Goal: Task Accomplishment & Management: Manage account settings

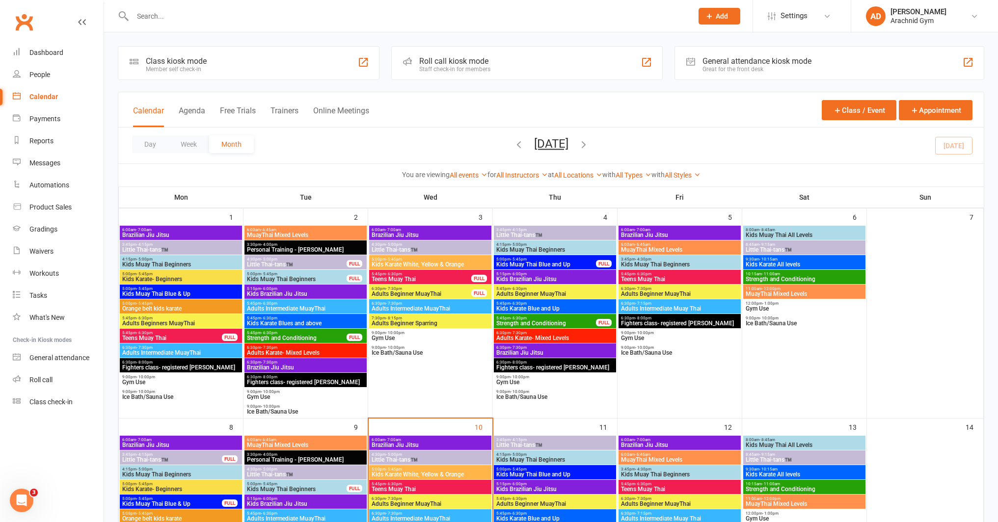
click at [432, 462] on span "Little Thai-tans™️" at bounding box center [430, 460] width 118 height 6
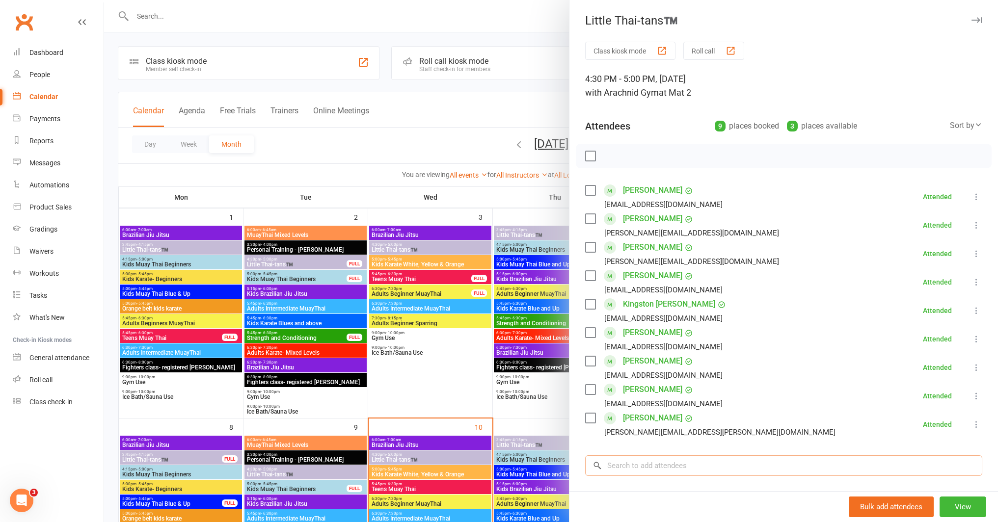
click at [620, 464] on input "search" at bounding box center [783, 466] width 397 height 21
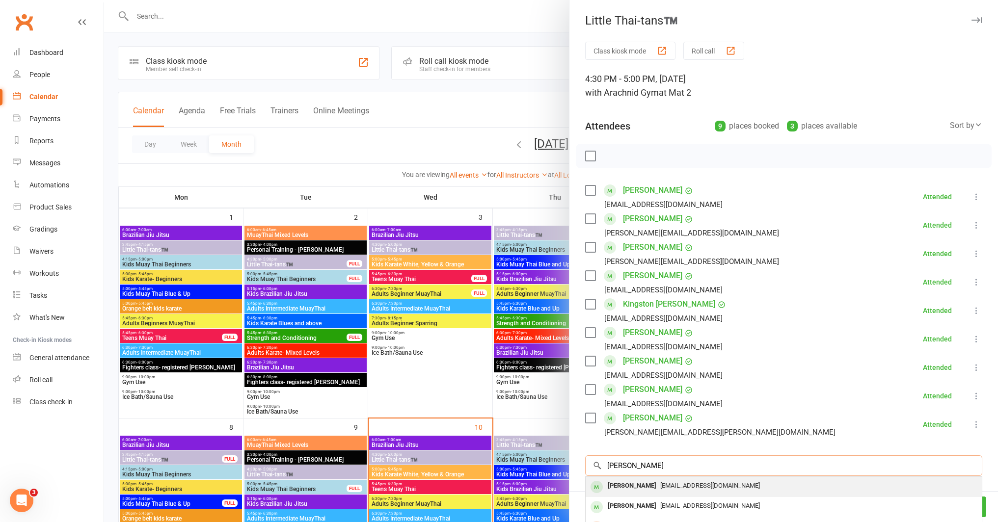
type input "[PERSON_NAME]"
click at [642, 483] on div "[PERSON_NAME]" at bounding box center [632, 486] width 56 height 14
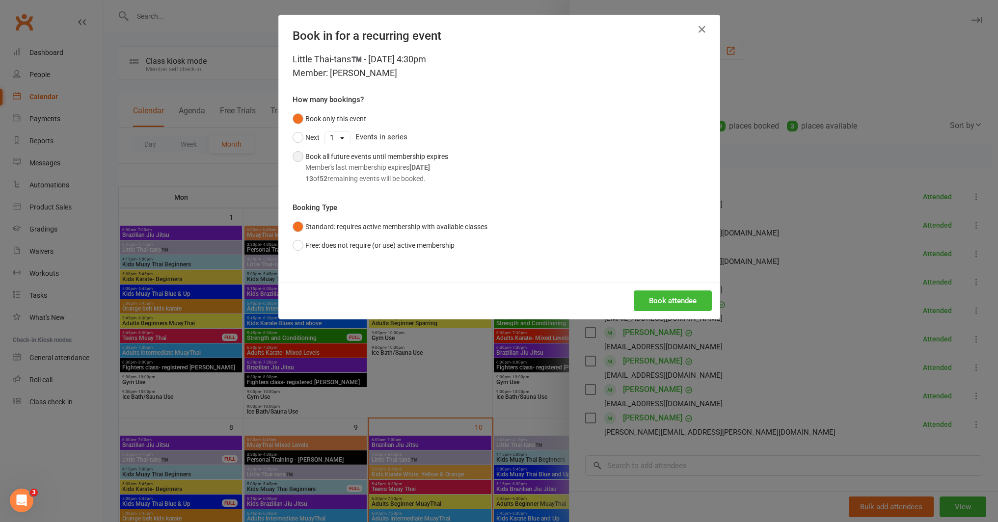
drag, startPoint x: 377, startPoint y: 167, endPoint x: 381, endPoint y: 172, distance: 6.7
click at [378, 167] on div "Member's last membership expires [DATE]" at bounding box center [376, 167] width 143 height 11
click at [673, 300] on button "Book attendee" at bounding box center [673, 301] width 78 height 21
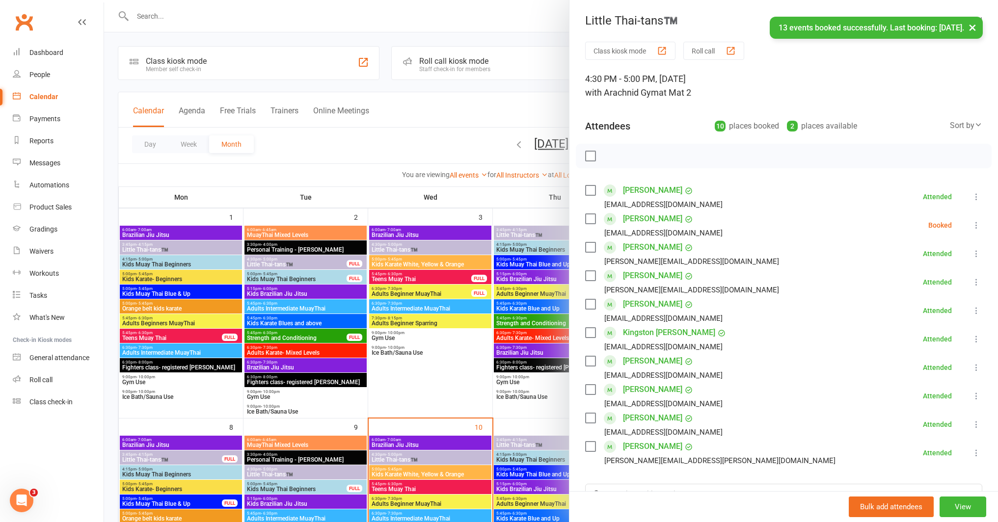
click at [972, 228] on icon at bounding box center [977, 225] width 10 height 10
click at [912, 285] on link "Check in" at bounding box center [929, 284] width 106 height 20
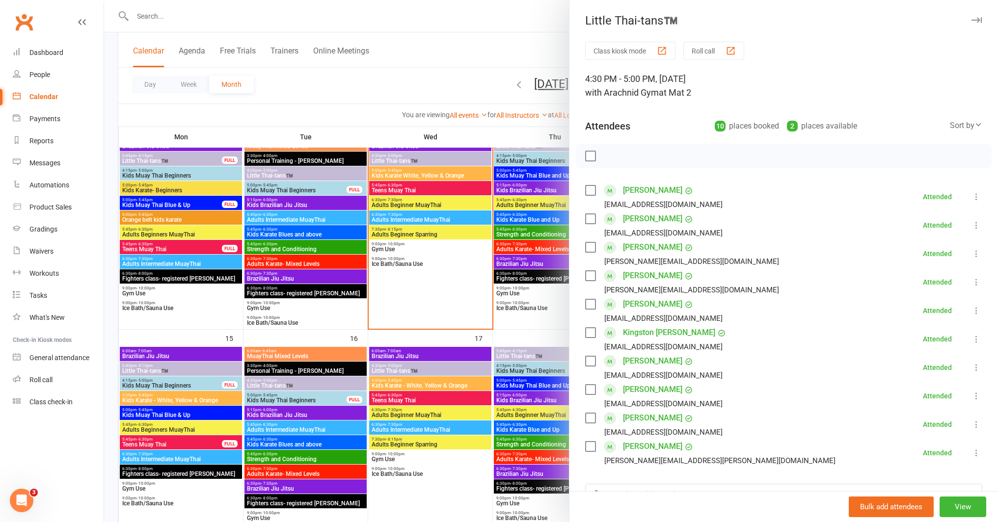
scroll to position [300, 0]
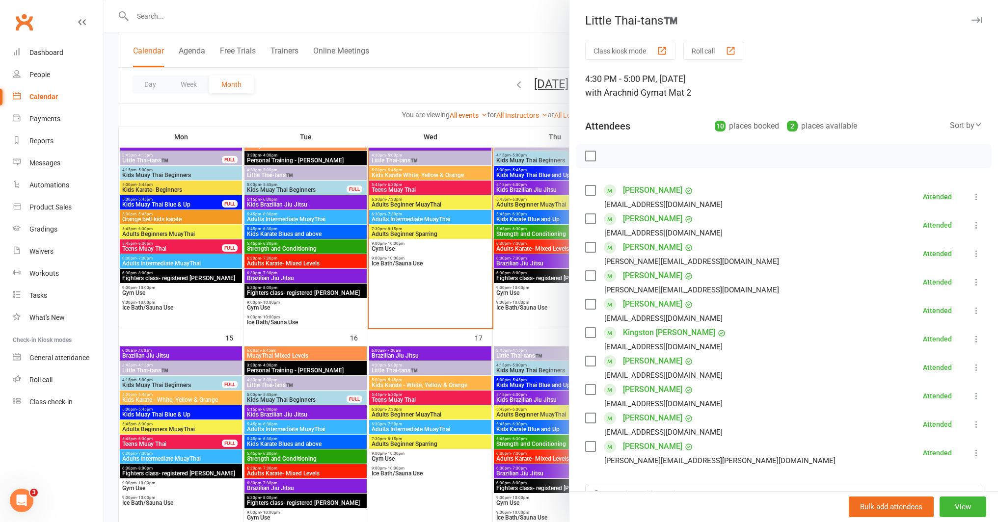
click at [213, 370] on div at bounding box center [551, 261] width 894 height 522
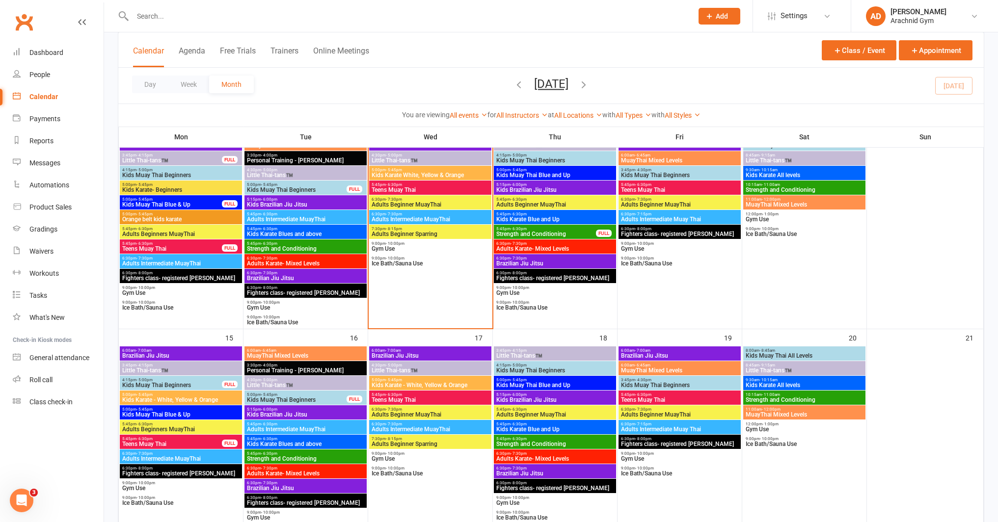
click at [213, 370] on span "Little Thai-tans™️" at bounding box center [181, 371] width 118 height 6
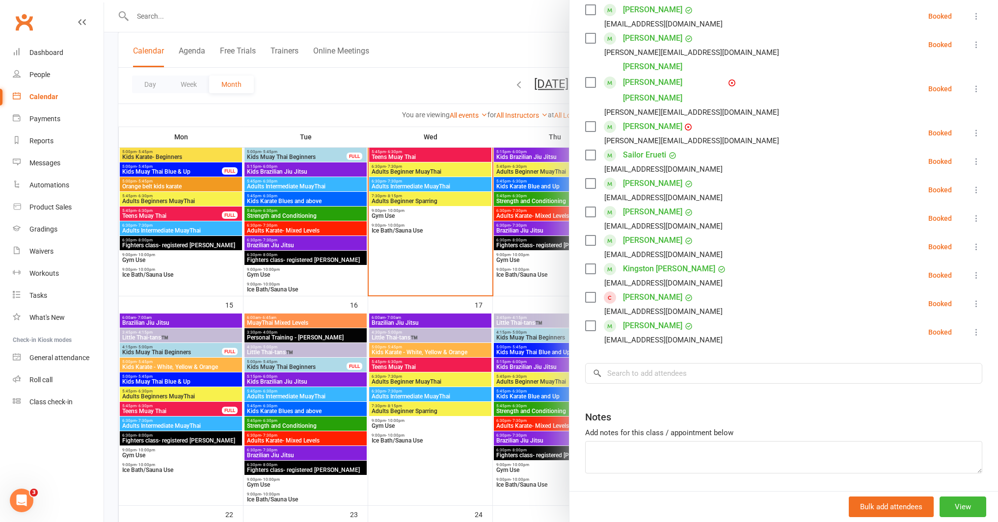
scroll to position [335, 0]
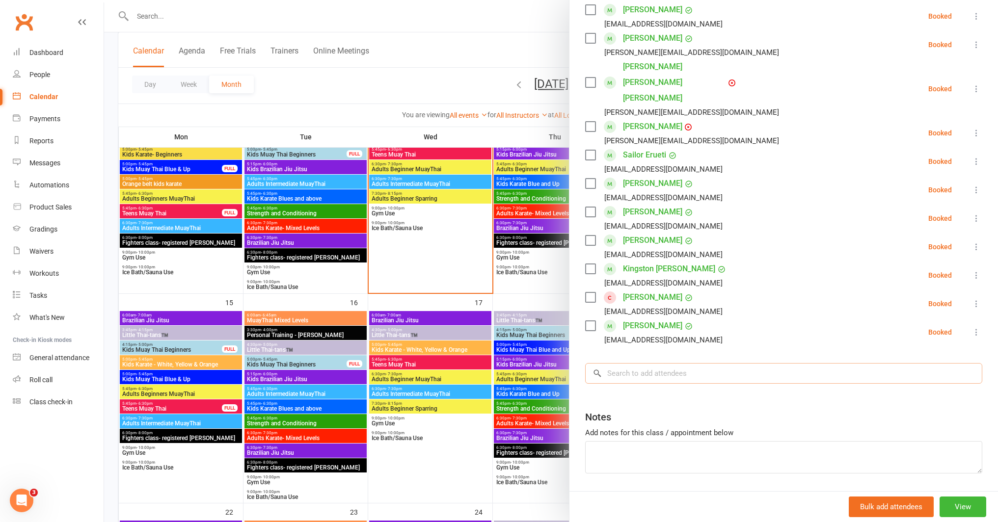
click at [685, 363] on input "search" at bounding box center [783, 373] width 397 height 21
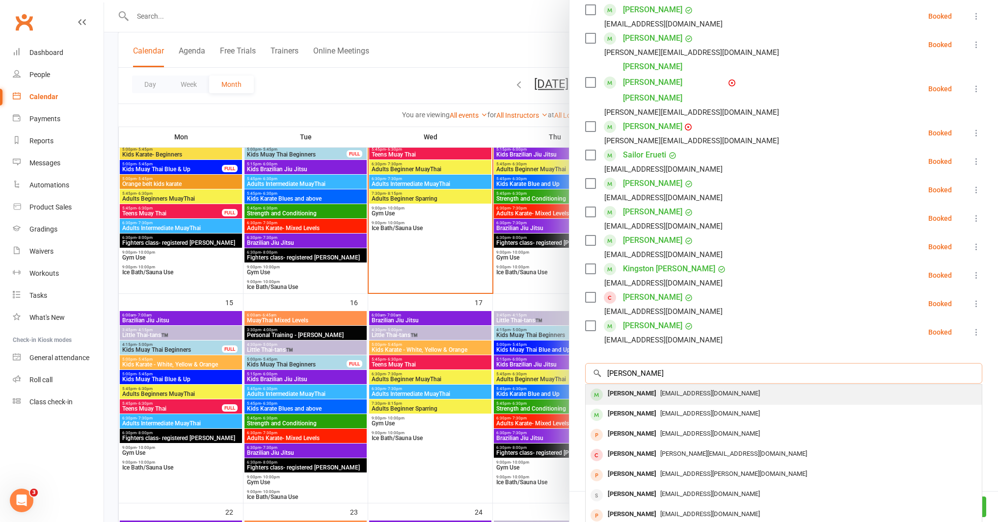
type input "[PERSON_NAME]"
click at [677, 390] on span "[EMAIL_ADDRESS][DOMAIN_NAME]" at bounding box center [710, 393] width 100 height 7
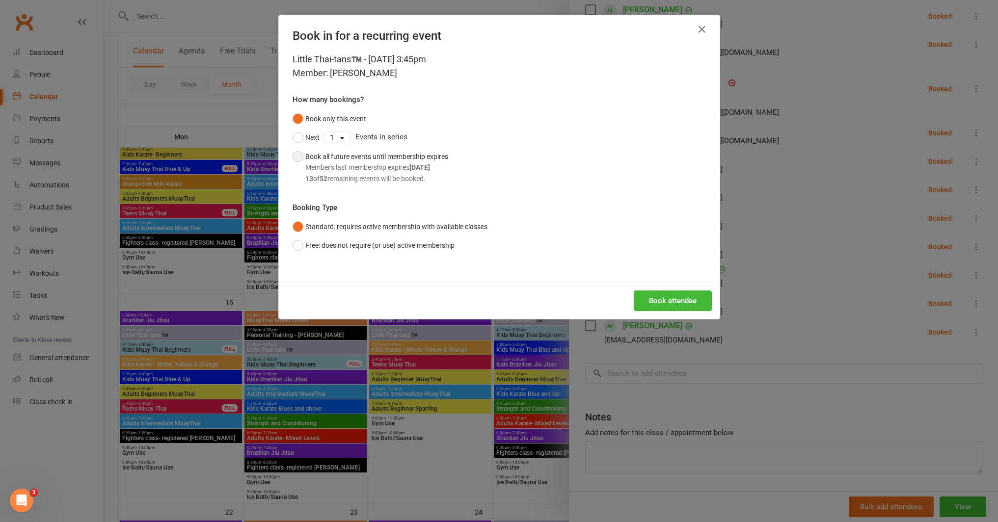
click at [415, 164] on strong "[DATE]" at bounding box center [420, 168] width 21 height 8
click at [642, 308] on button "Book attendee" at bounding box center [673, 301] width 78 height 21
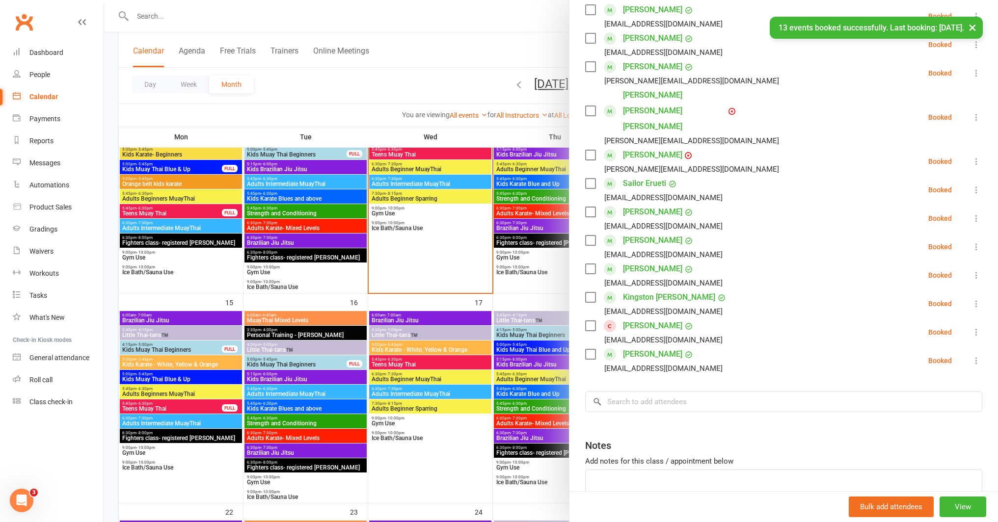
click at [196, 246] on div at bounding box center [551, 261] width 894 height 522
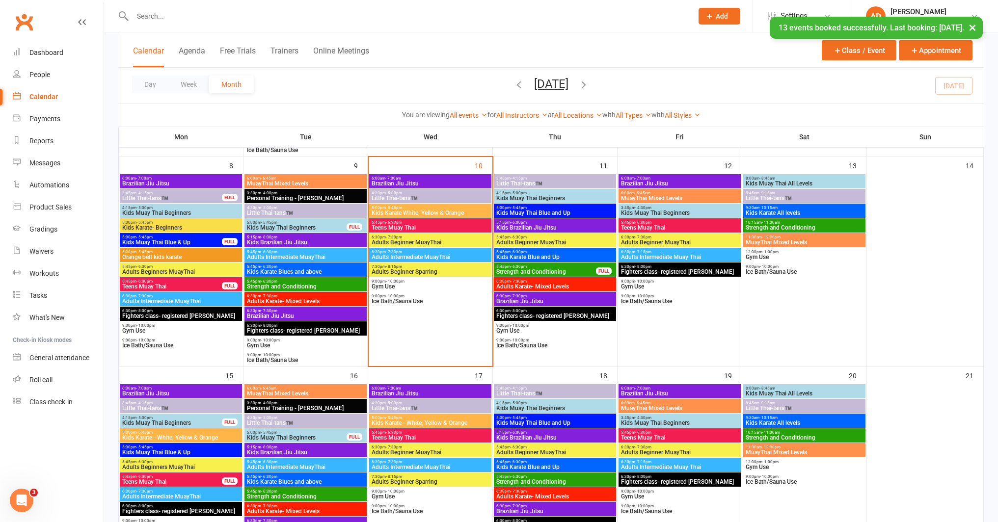
scroll to position [239, 0]
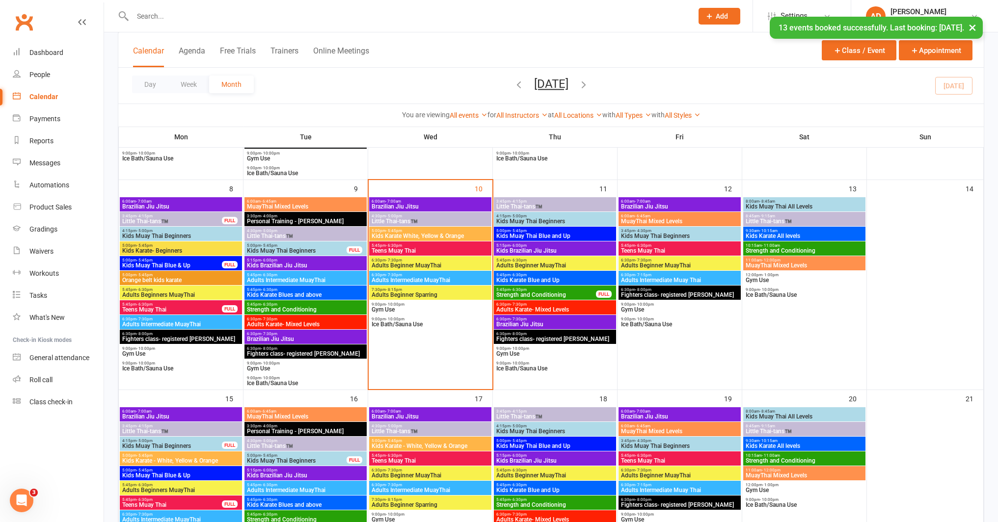
click at [203, 221] on span "Little Thai-tans™️" at bounding box center [172, 222] width 101 height 6
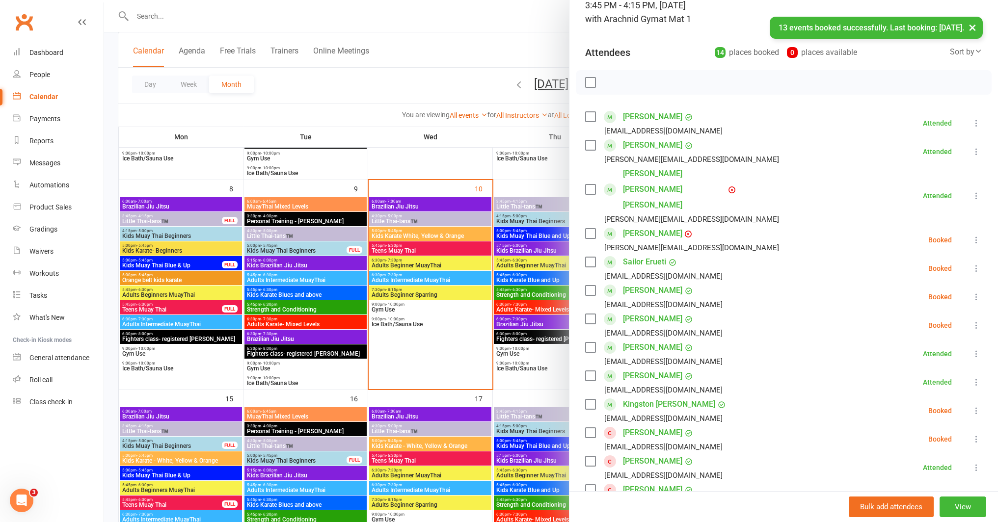
scroll to position [75, 0]
click at [419, 381] on div at bounding box center [551, 261] width 894 height 522
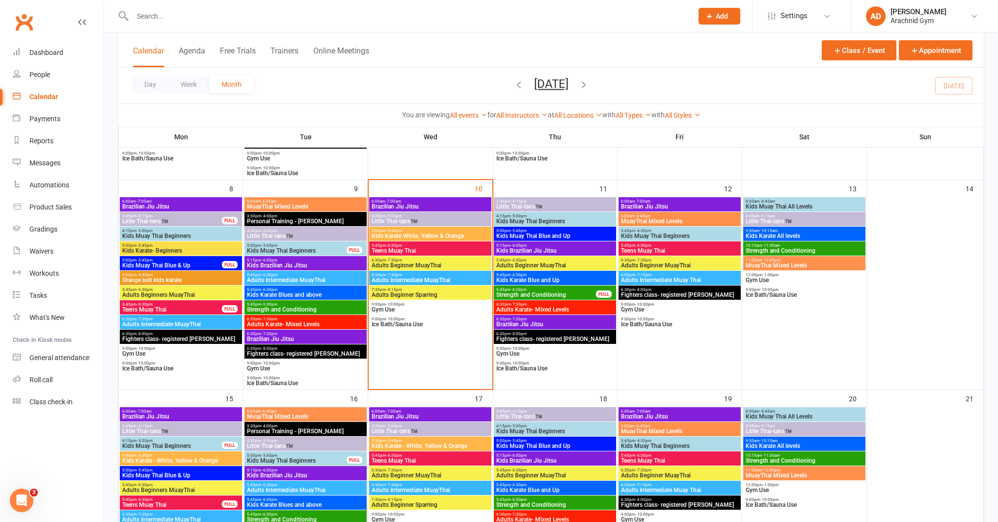
click at [200, 213] on div "3:45pm - 4:15pm Little Thai-tans™️ FULL" at bounding box center [181, 219] width 122 height 14
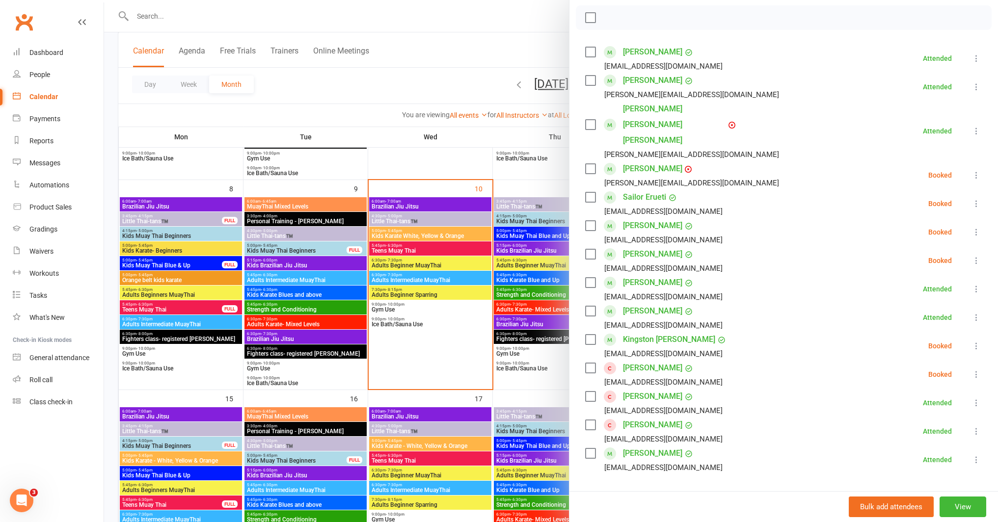
scroll to position [142, 0]
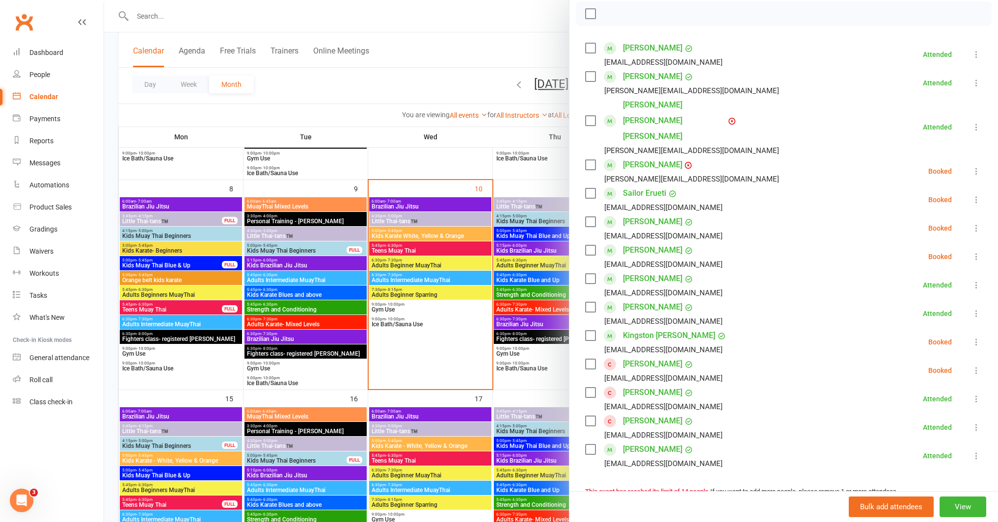
click at [334, 341] on div at bounding box center [551, 261] width 894 height 522
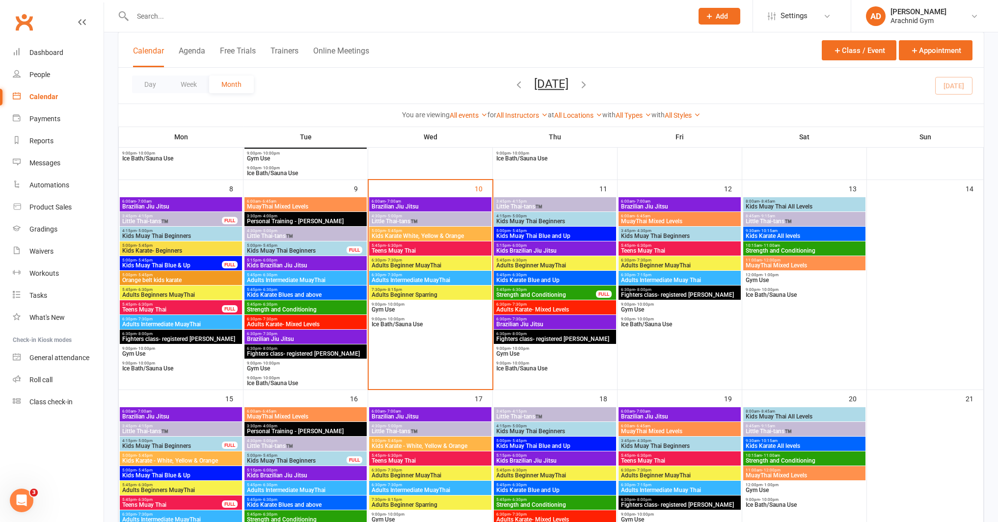
click at [429, 223] on span "Little Thai-tans™️" at bounding box center [430, 222] width 118 height 6
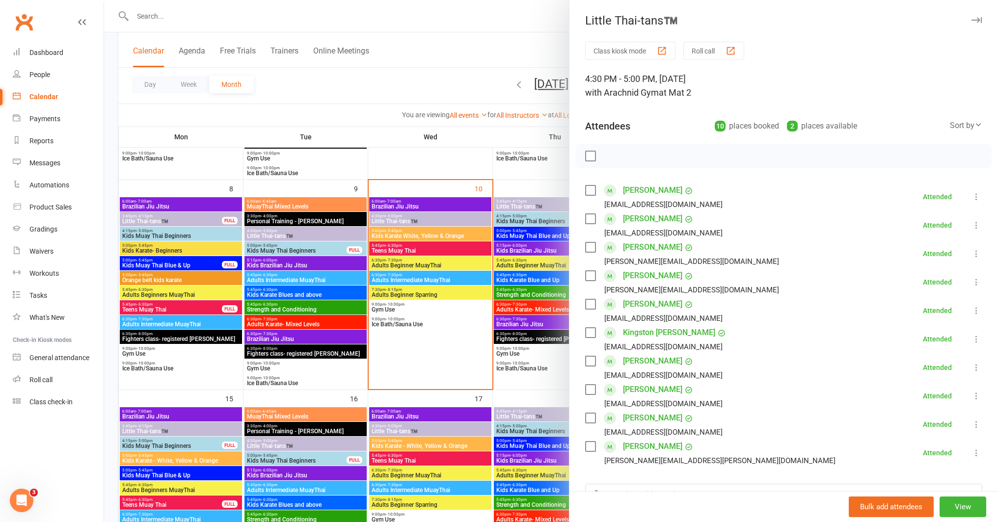
click at [645, 218] on link "[PERSON_NAME]" at bounding box center [652, 219] width 59 height 16
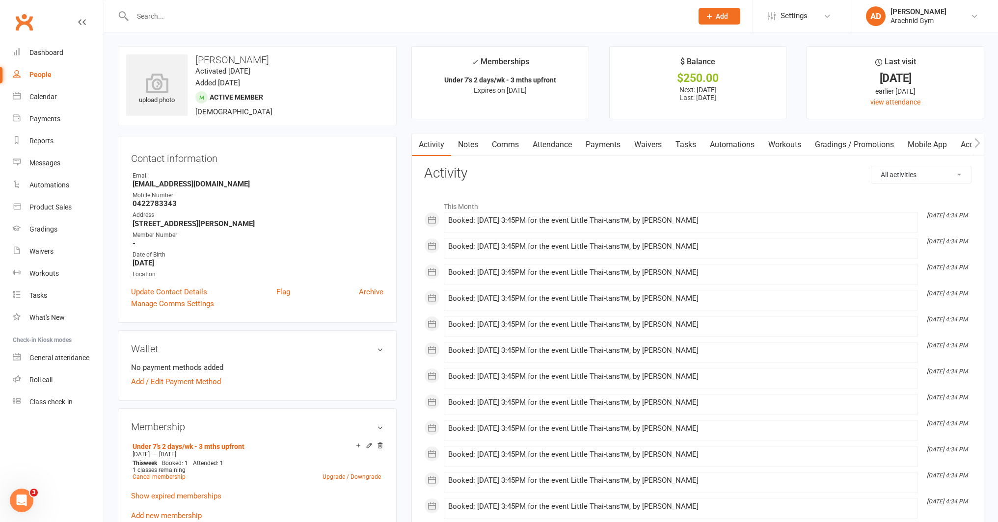
click at [605, 138] on link "Payments" at bounding box center [603, 145] width 49 height 23
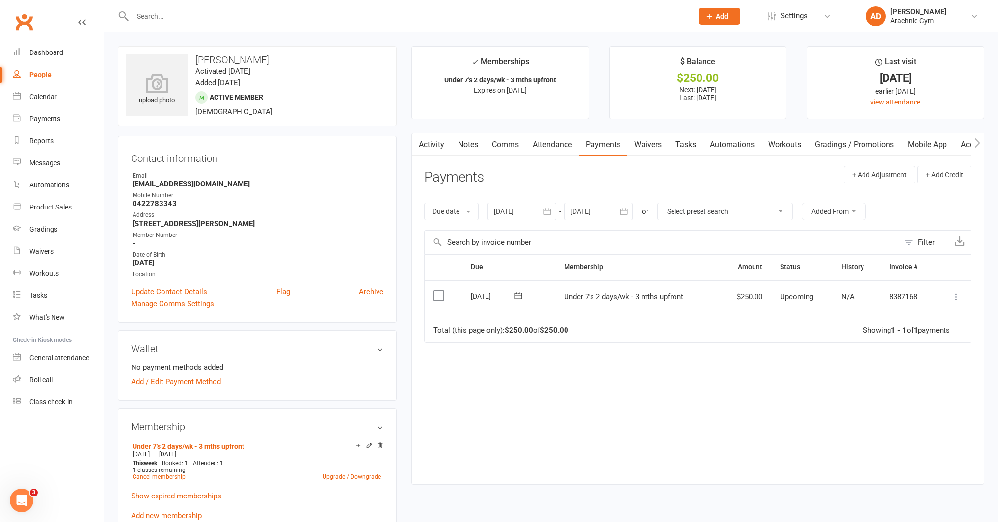
click at [955, 296] on icon at bounding box center [957, 297] width 10 height 10
click at [927, 335] on link "Mark as Paid (POS)" at bounding box center [913, 336] width 97 height 20
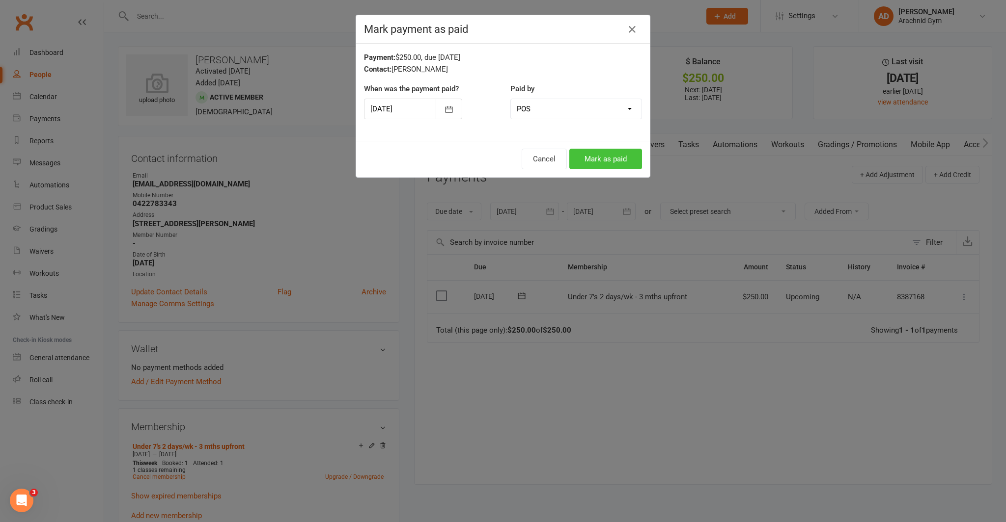
click at [622, 164] on button "Mark as paid" at bounding box center [605, 159] width 73 height 21
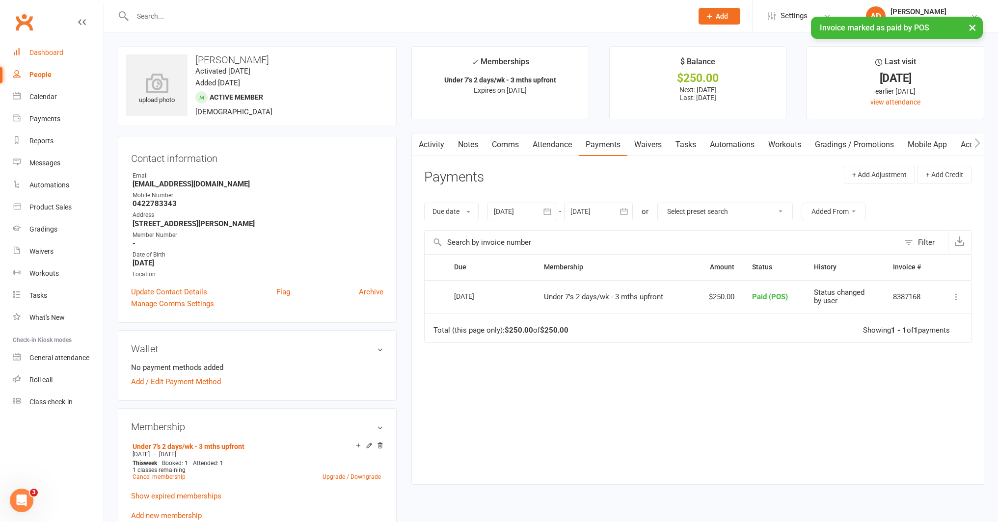
click at [61, 57] on link "Dashboard" at bounding box center [58, 53] width 91 height 22
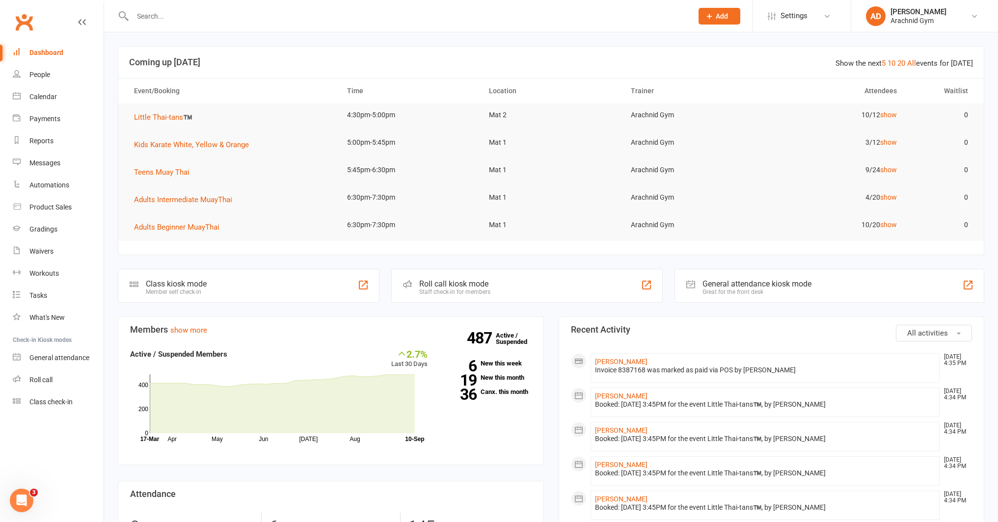
click at [236, 20] on input "text" at bounding box center [408, 16] width 557 height 14
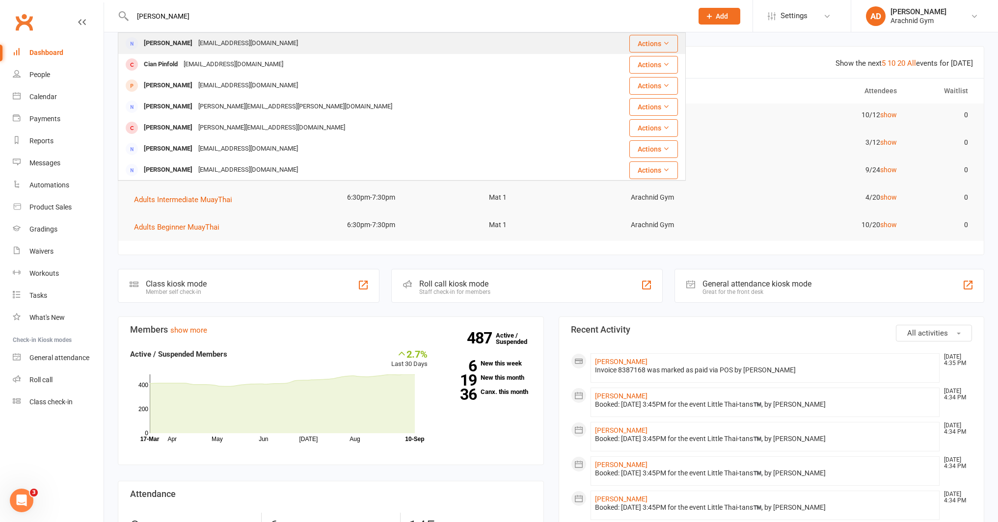
type input "[PERSON_NAME]"
click at [182, 43] on div "[PERSON_NAME]" at bounding box center [168, 43] width 55 height 14
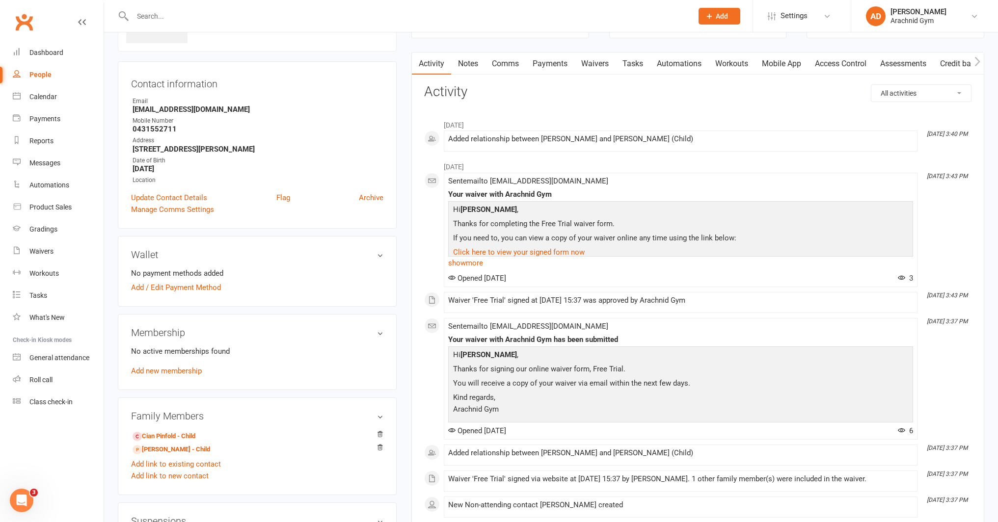
scroll to position [78, 0]
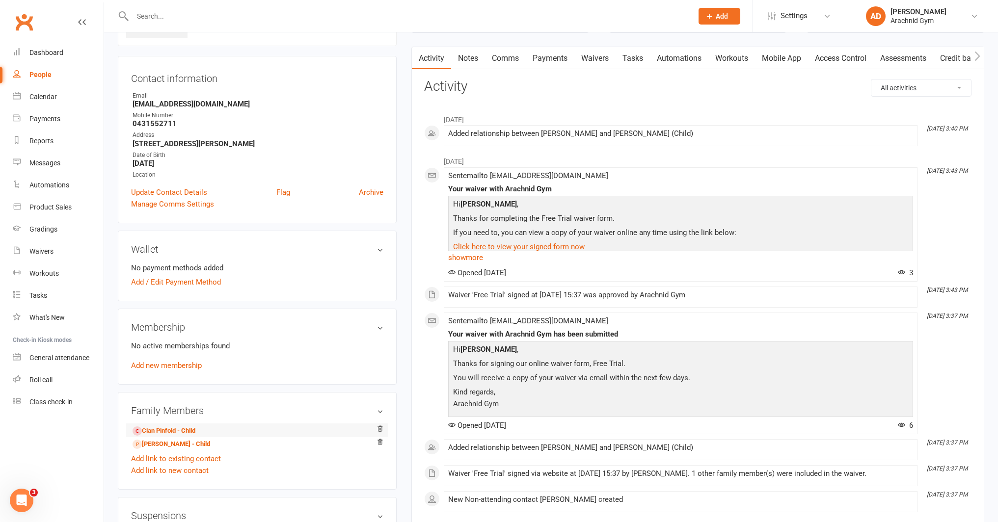
click at [175, 425] on li "Cian Pinfold - Child" at bounding box center [257, 431] width 252 height 14
click at [174, 428] on link "Cian Pinfold - Child" at bounding box center [164, 431] width 63 height 10
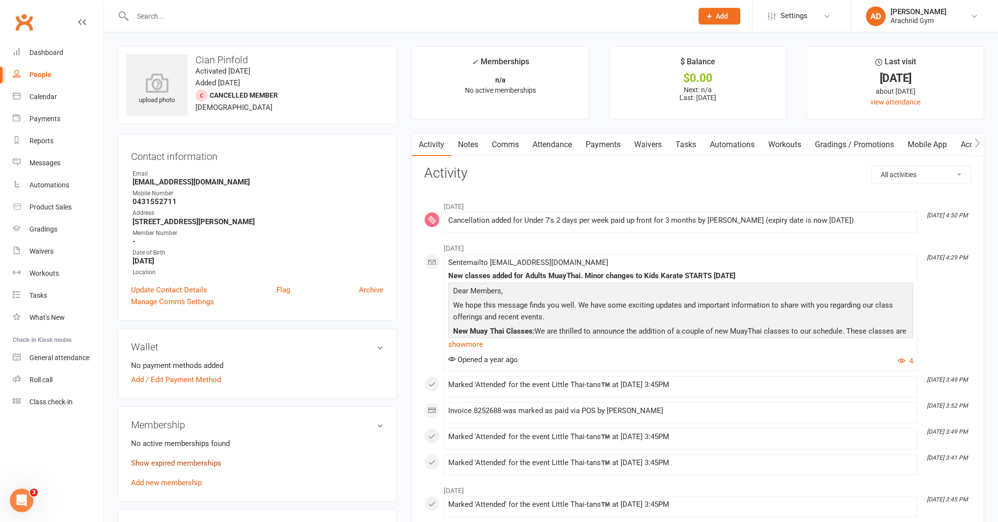
click at [187, 459] on link "Show expired memberships" at bounding box center [176, 463] width 90 height 9
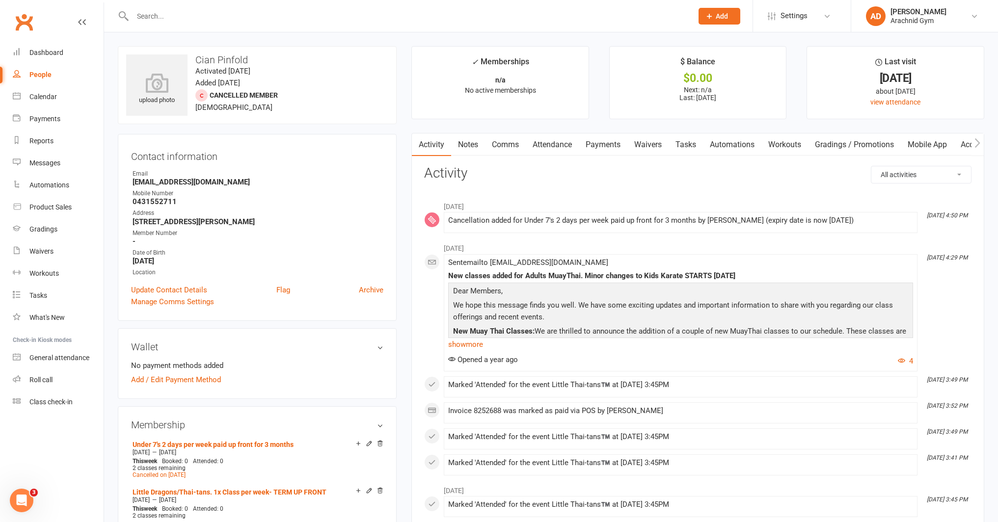
click at [195, 14] on input "text" at bounding box center [408, 16] width 557 height 14
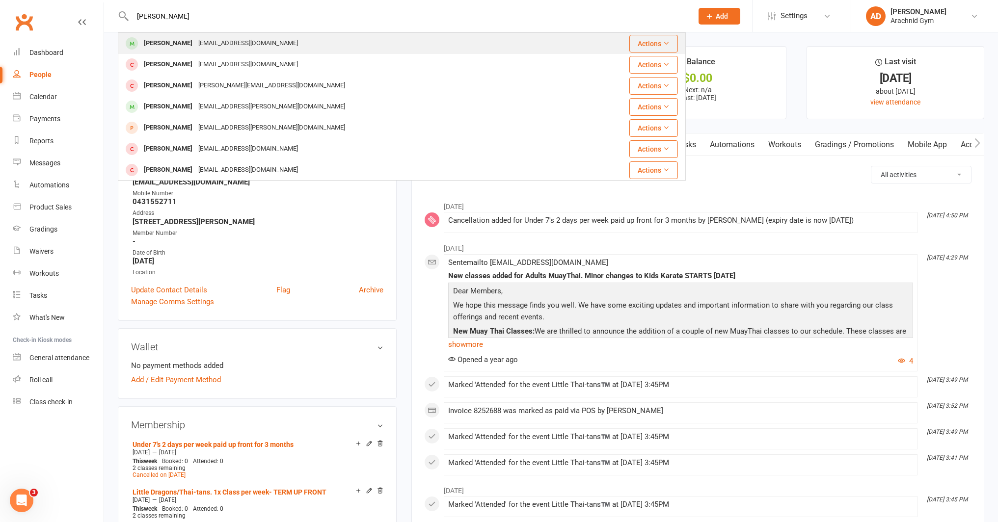
type input "[PERSON_NAME]"
click at [168, 43] on div "[PERSON_NAME]" at bounding box center [168, 43] width 55 height 14
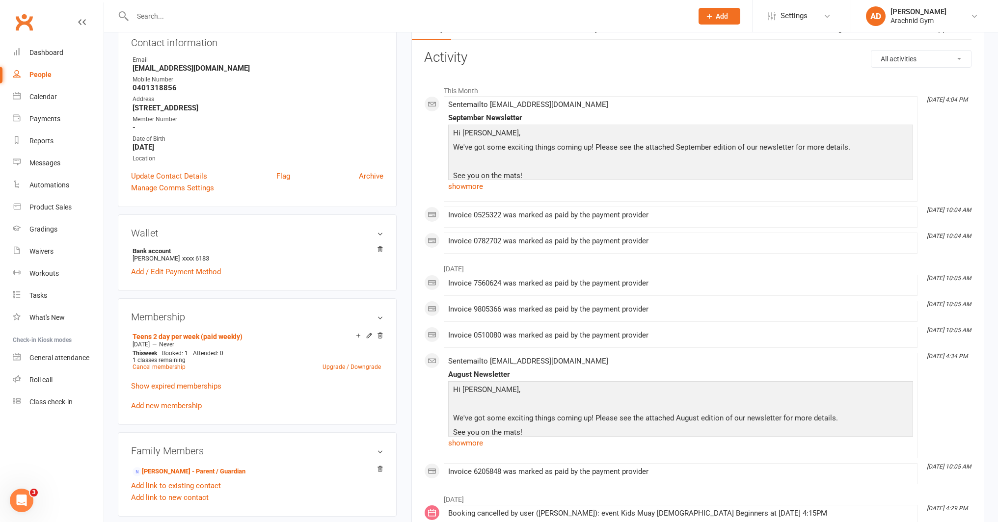
scroll to position [117, 0]
click at [156, 363] on link "Cancel membership" at bounding box center [159, 365] width 53 height 7
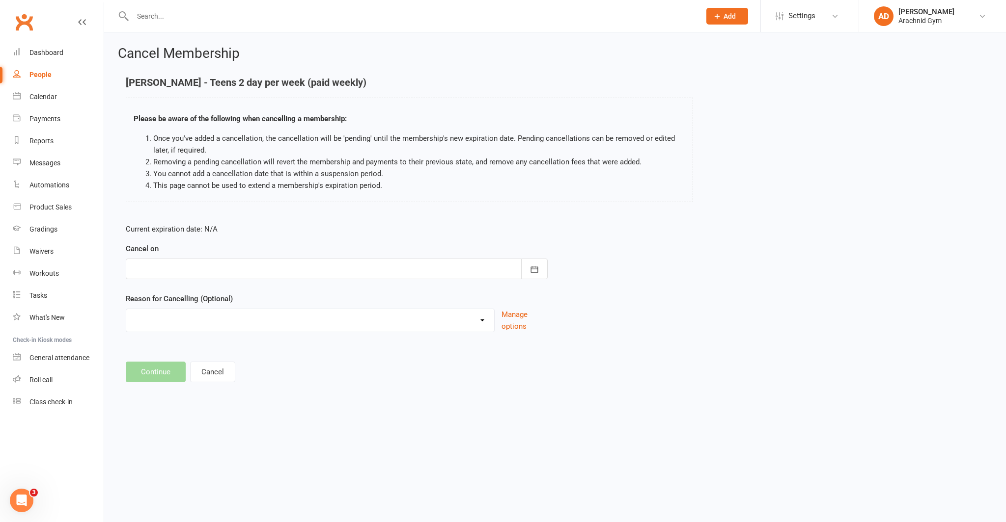
click at [170, 275] on div at bounding box center [337, 269] width 422 height 21
click at [233, 344] on button "10" at bounding box center [230, 350] width 21 height 18
type input "[DATE]"
click at [158, 371] on button "Continue" at bounding box center [156, 372] width 60 height 21
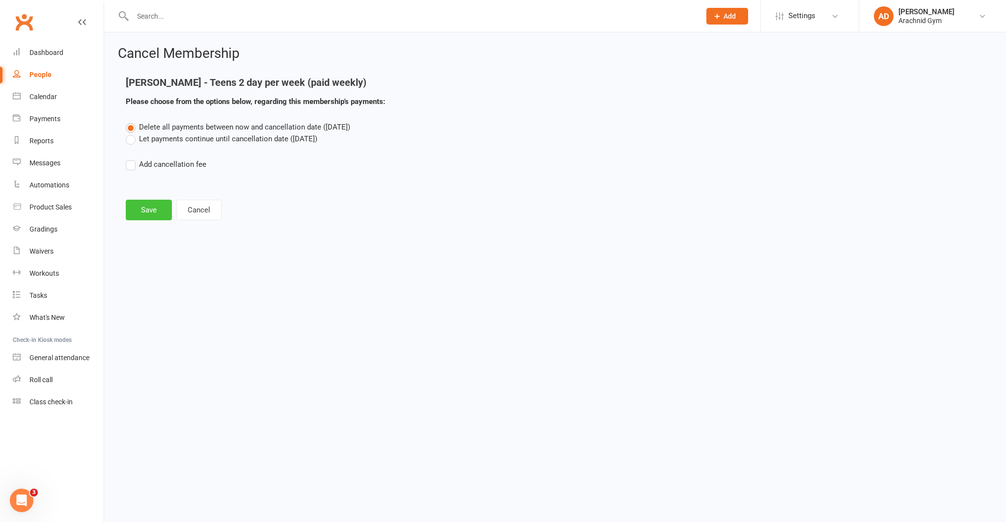
click at [151, 212] on button "Save" at bounding box center [149, 210] width 46 height 21
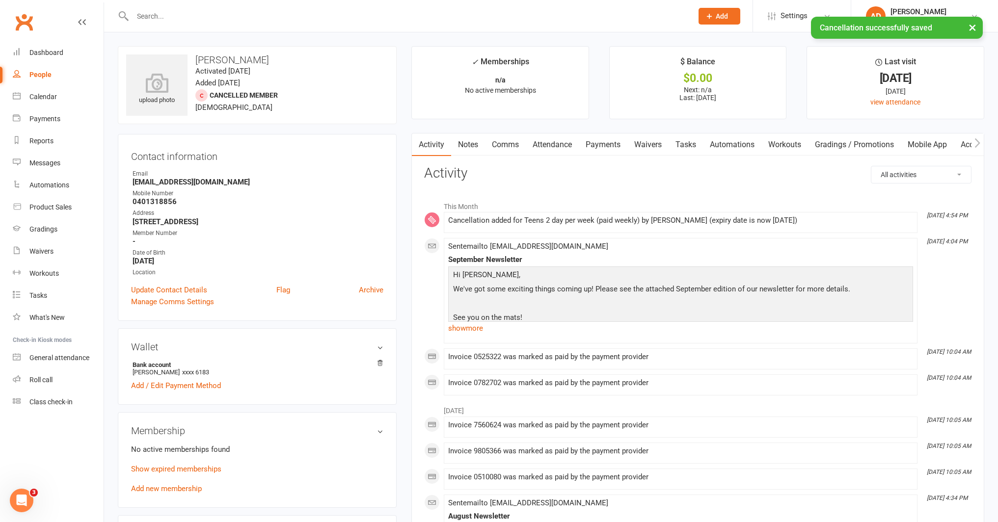
click at [551, 144] on link "Attendance" at bounding box center [552, 145] width 53 height 23
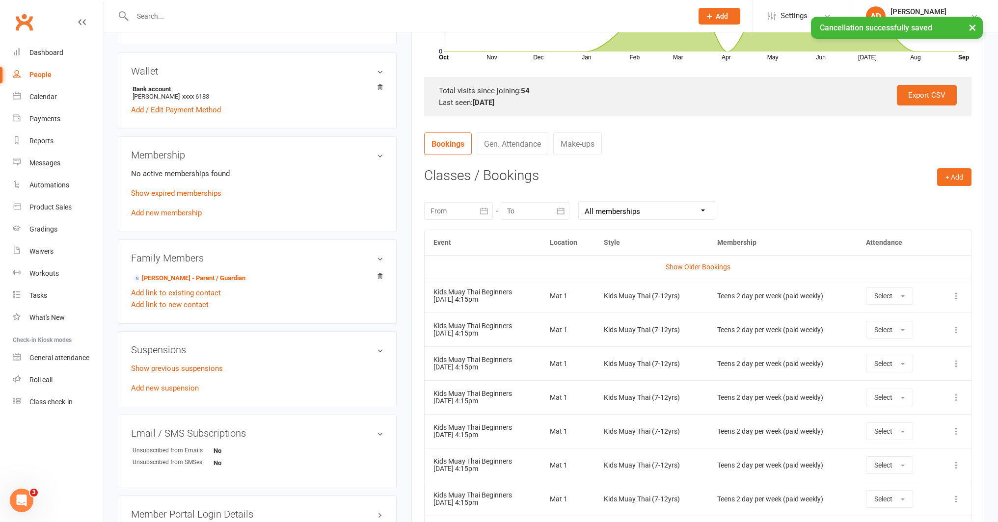
scroll to position [280, 0]
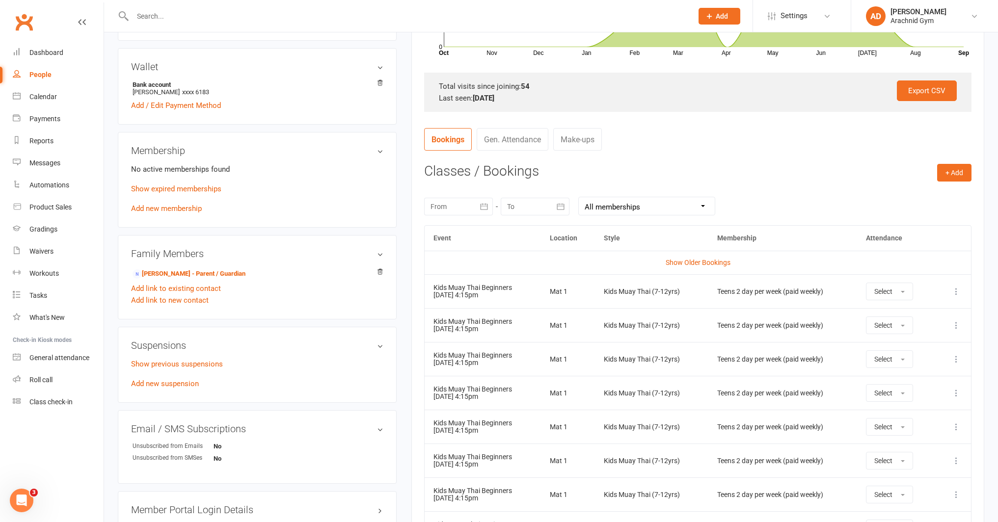
click at [957, 296] on icon at bounding box center [957, 292] width 10 height 10
click at [914, 350] on link "Remove booking" at bounding box center [913, 350] width 97 height 20
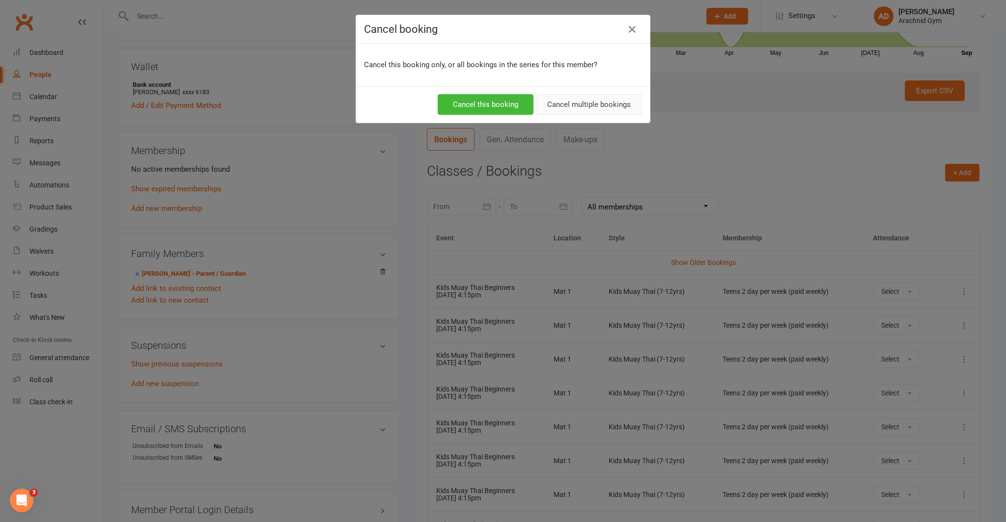
click at [587, 104] on button "Cancel multiple bookings" at bounding box center [589, 104] width 106 height 21
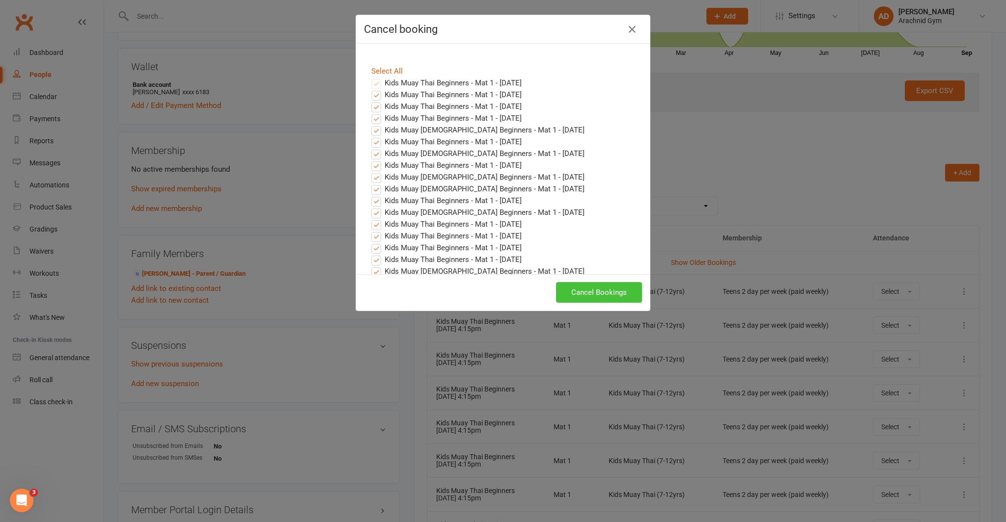
click at [598, 289] on button "Cancel Bookings" at bounding box center [599, 292] width 86 height 21
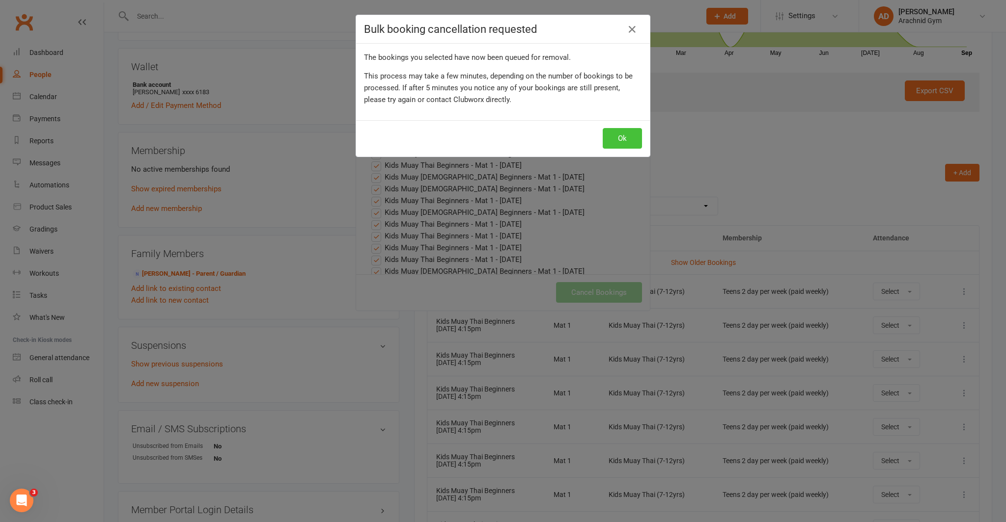
click at [613, 141] on button "Ok" at bounding box center [621, 138] width 39 height 21
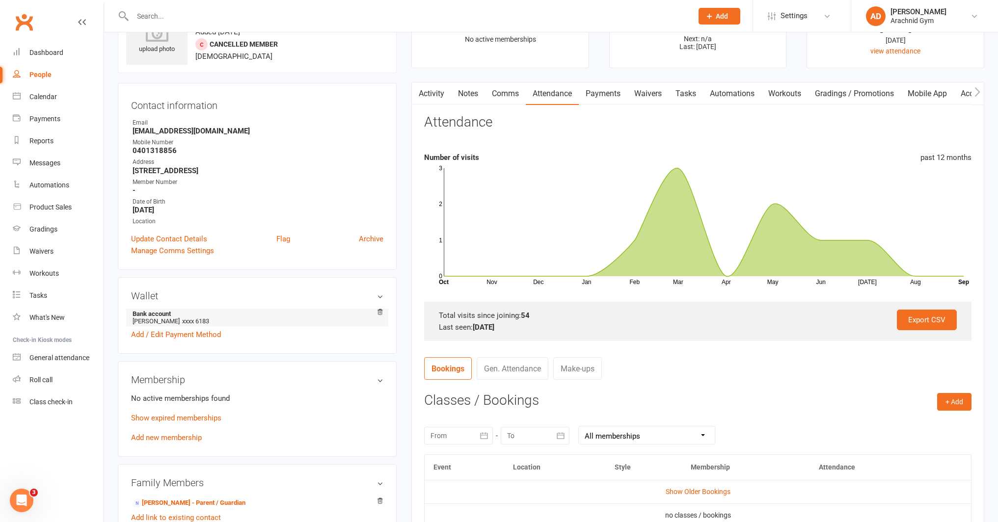
scroll to position [0, 0]
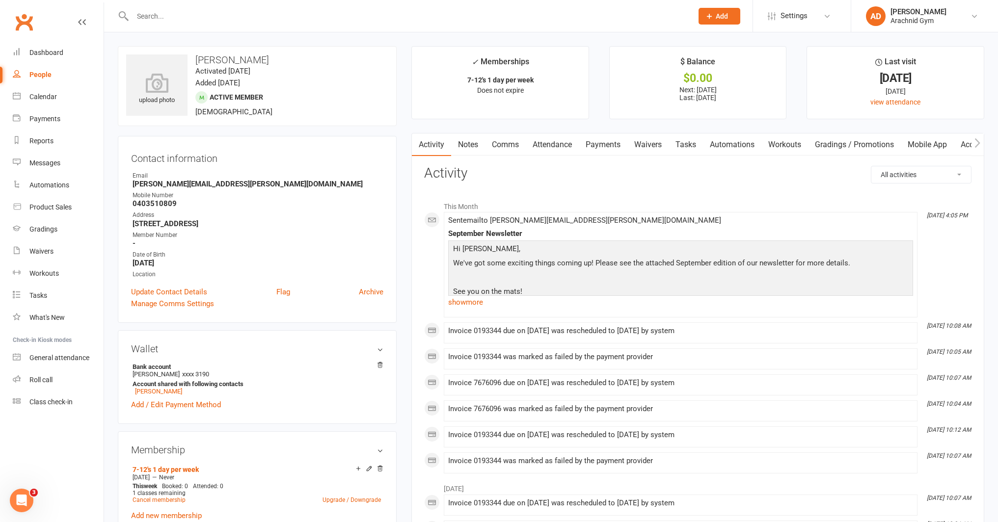
click at [608, 144] on link "Payments" at bounding box center [603, 145] width 49 height 23
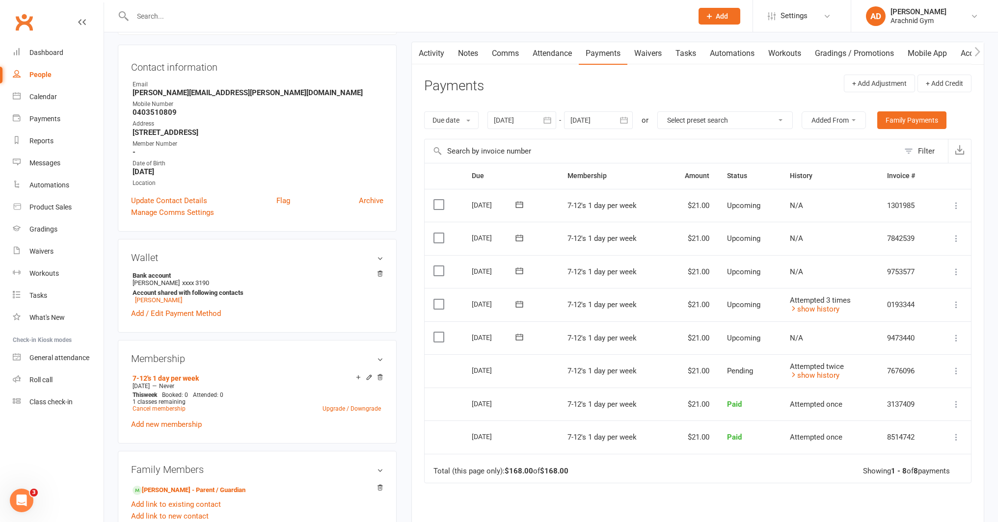
scroll to position [99, 0]
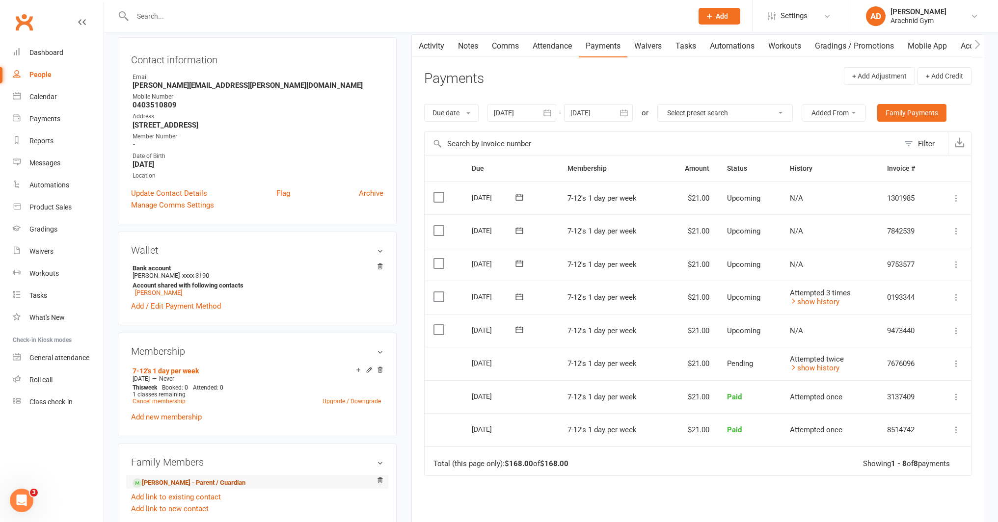
click at [216, 482] on link "Keifer Oneill - Parent / Guardian" at bounding box center [189, 483] width 113 height 10
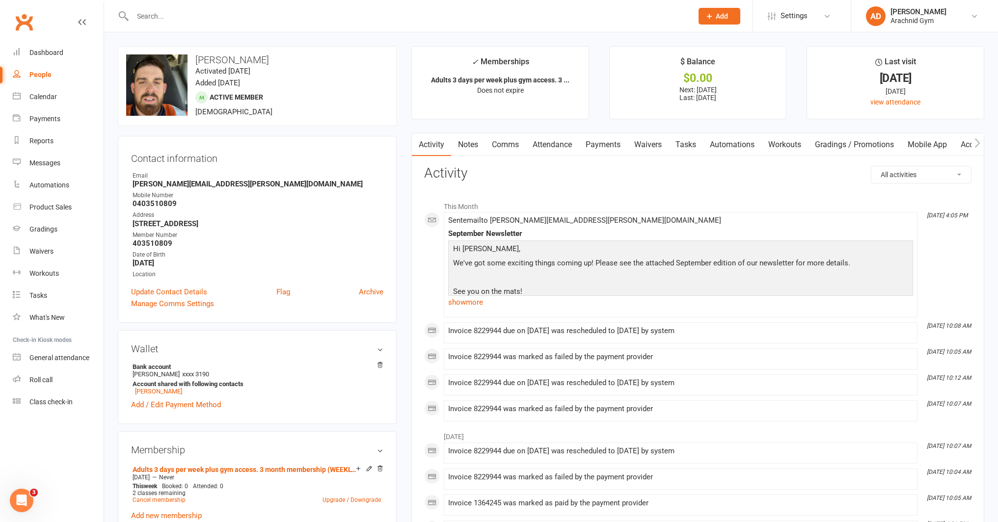
click at [605, 145] on link "Payments" at bounding box center [603, 145] width 49 height 23
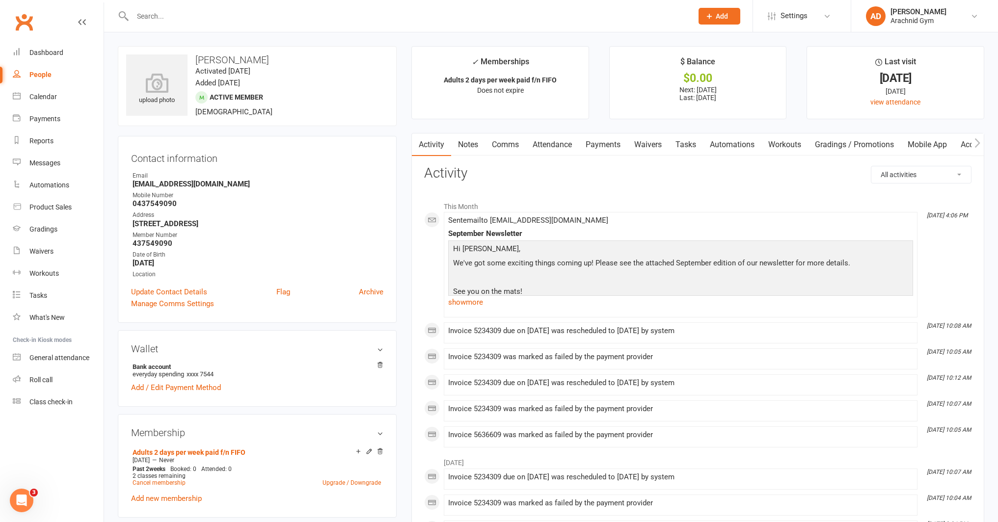
click at [593, 143] on link "Payments" at bounding box center [603, 145] width 49 height 23
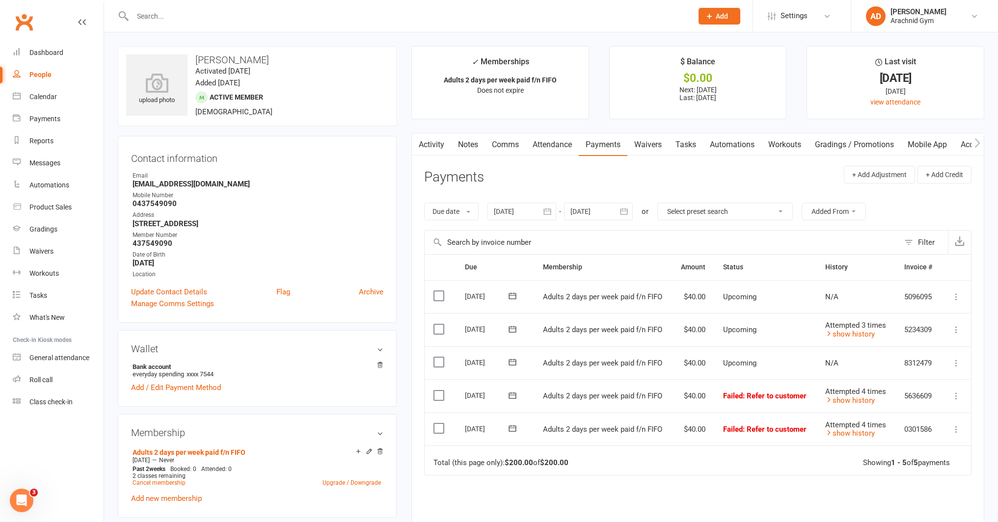
click at [201, 21] on input "text" at bounding box center [408, 16] width 557 height 14
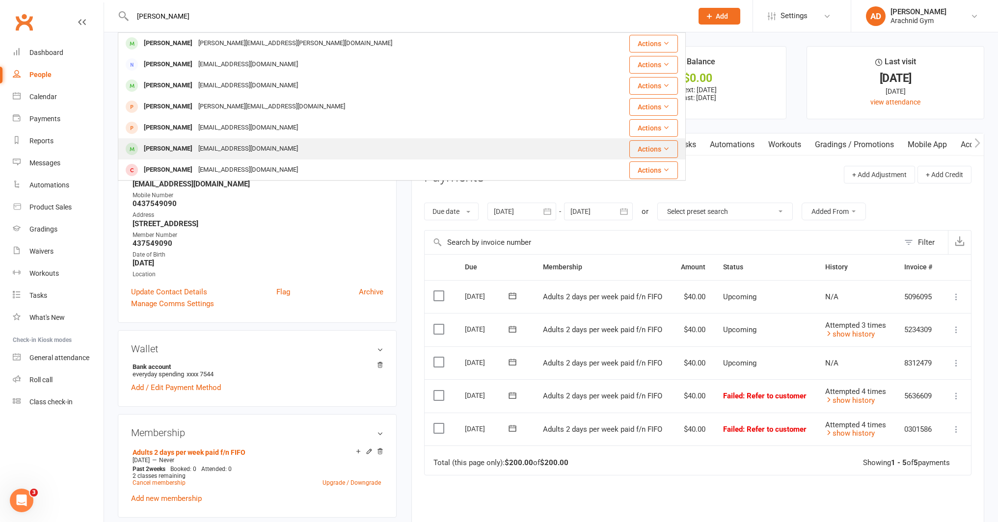
type input "aaron"
click at [195, 148] on div "aaronclifford1515@gmail.com" at bounding box center [248, 149] width 106 height 14
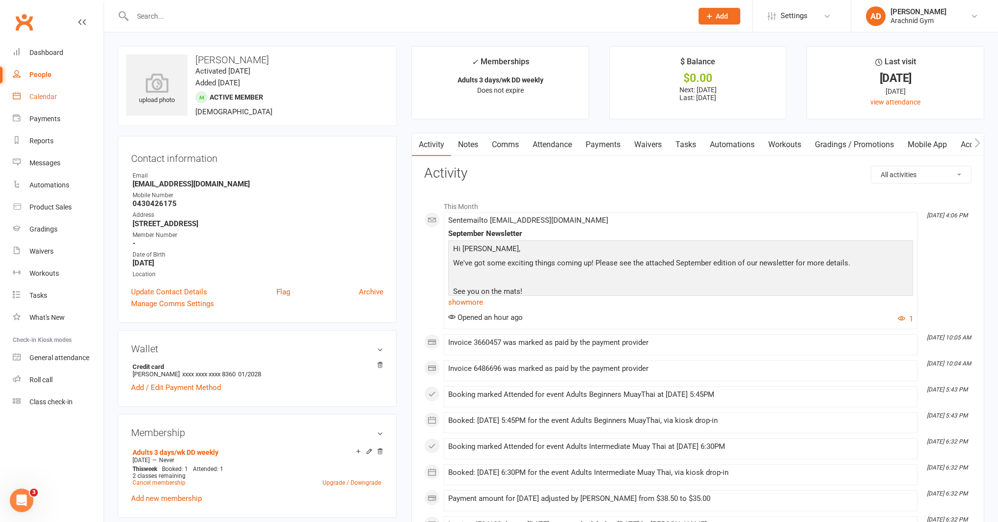
click at [55, 104] on link "Calendar" at bounding box center [58, 97] width 91 height 22
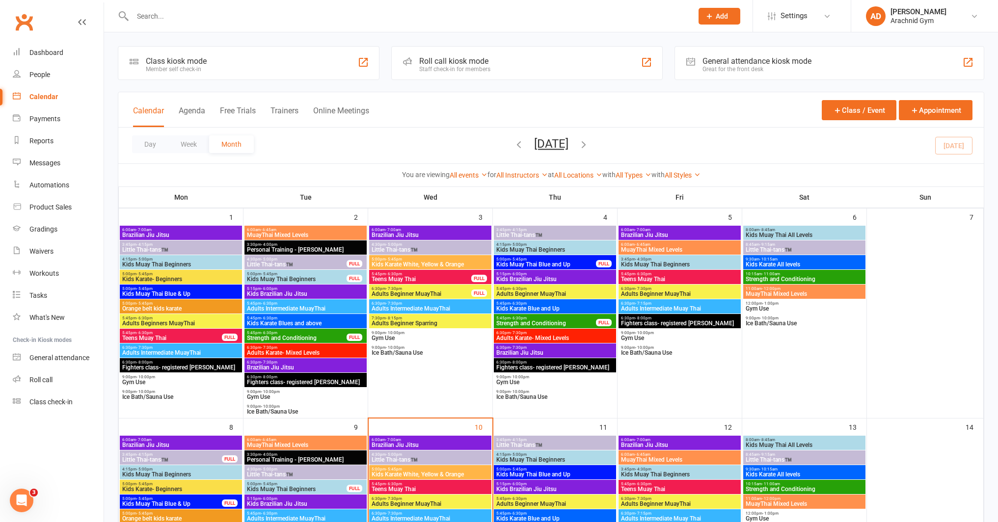
click at [177, 15] on input "text" at bounding box center [408, 16] width 557 height 14
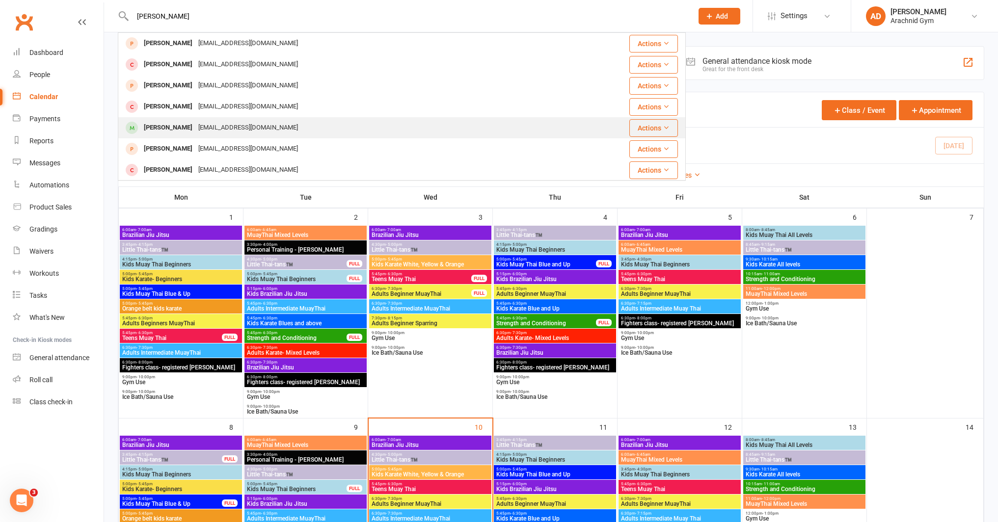
type input "harr"
click at [179, 121] on div "Harrison Sage" at bounding box center [168, 128] width 55 height 14
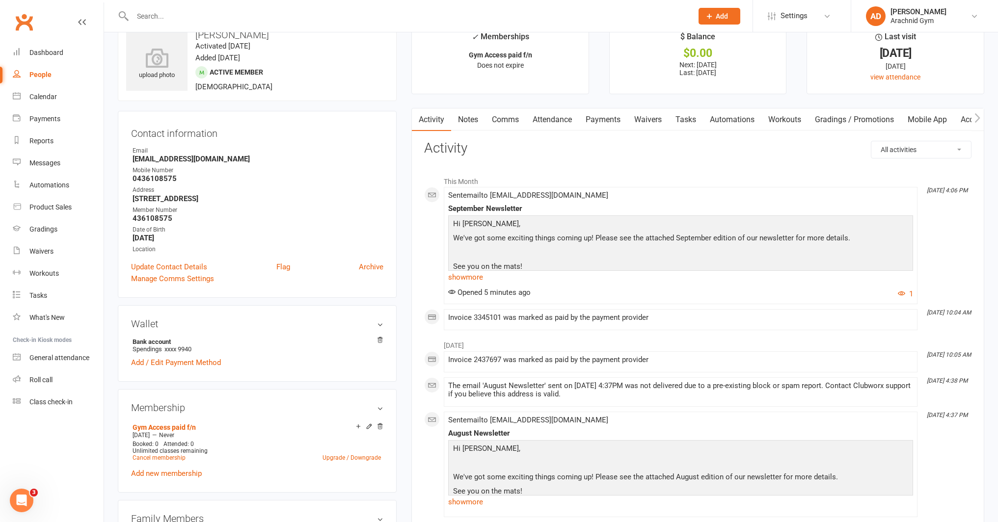
scroll to position [24, 0]
click at [172, 457] on link "Cancel membership" at bounding box center [159, 459] width 53 height 7
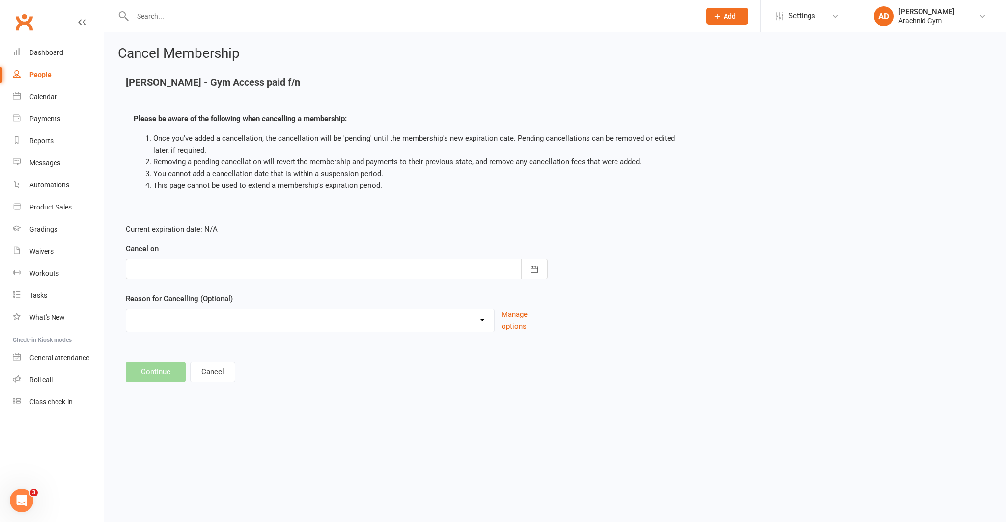
click at [155, 279] on form "Current expiration date: N/A Cancel on September 2025 Sun Mon Tue Wed Thu Fri S…" at bounding box center [337, 277] width 422 height 109
click at [163, 269] on div at bounding box center [337, 269] width 422 height 21
click at [235, 352] on button "10" at bounding box center [230, 350] width 21 height 18
type input "[DATE]"
click at [186, 325] on select "Holiday Injury Other reason" at bounding box center [310, 319] width 368 height 20
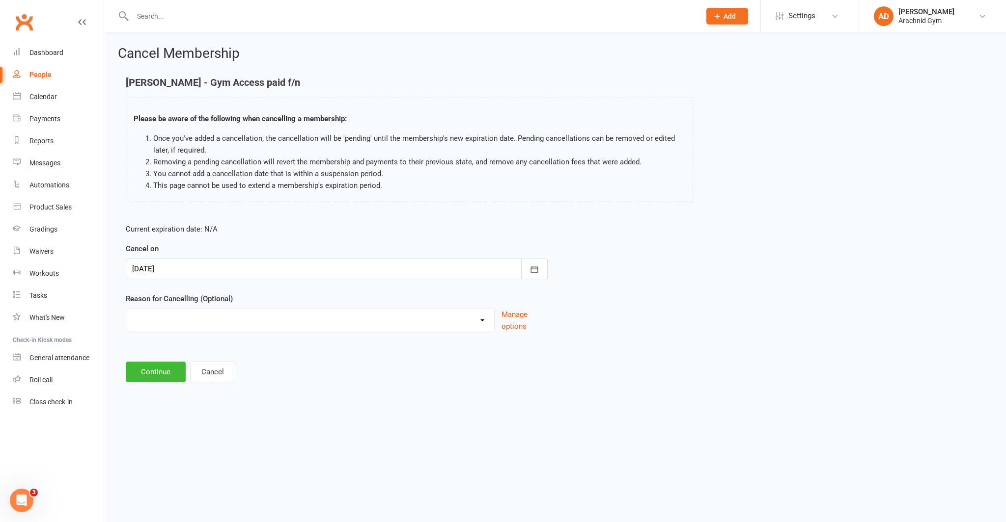
click at [126, 309] on select "Holiday Injury Other reason" at bounding box center [310, 319] width 368 height 20
click at [186, 325] on select "Holiday Injury Other reason" at bounding box center [310, 319] width 368 height 20
select select "2"
click at [126, 309] on select "Holiday Injury Other reason" at bounding box center [310, 319] width 368 height 20
click at [161, 366] on input at bounding box center [337, 372] width 422 height 21
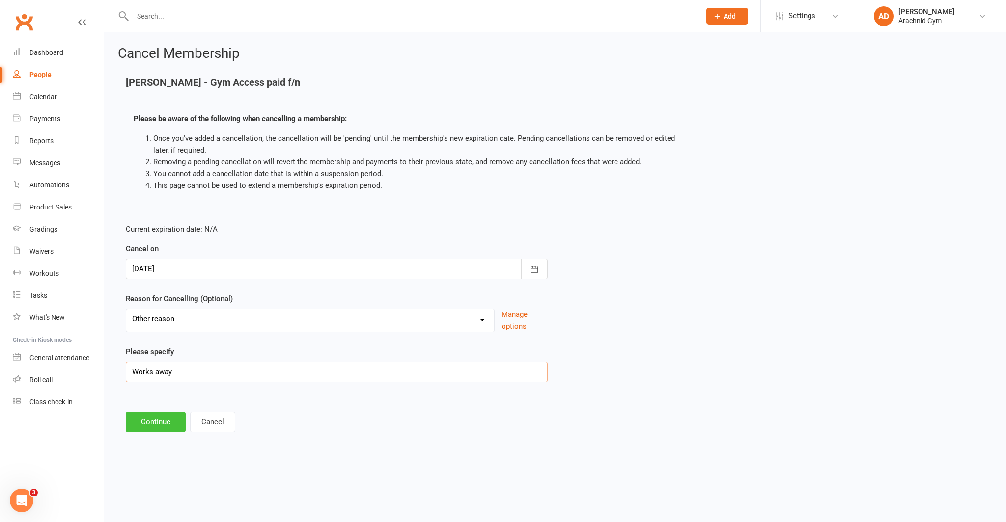
type input "Works away"
click at [157, 418] on button "Continue" at bounding box center [156, 422] width 60 height 21
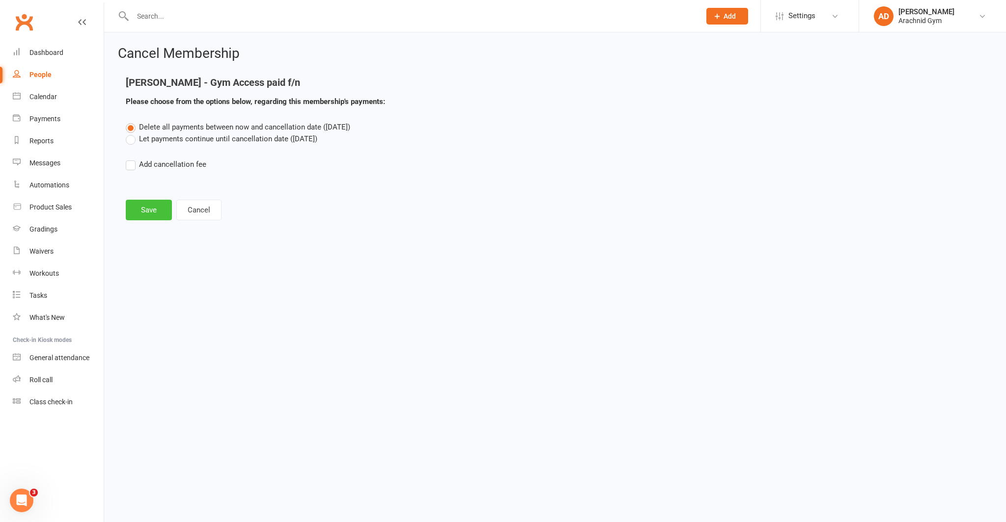
click at [157, 213] on button "Save" at bounding box center [149, 210] width 46 height 21
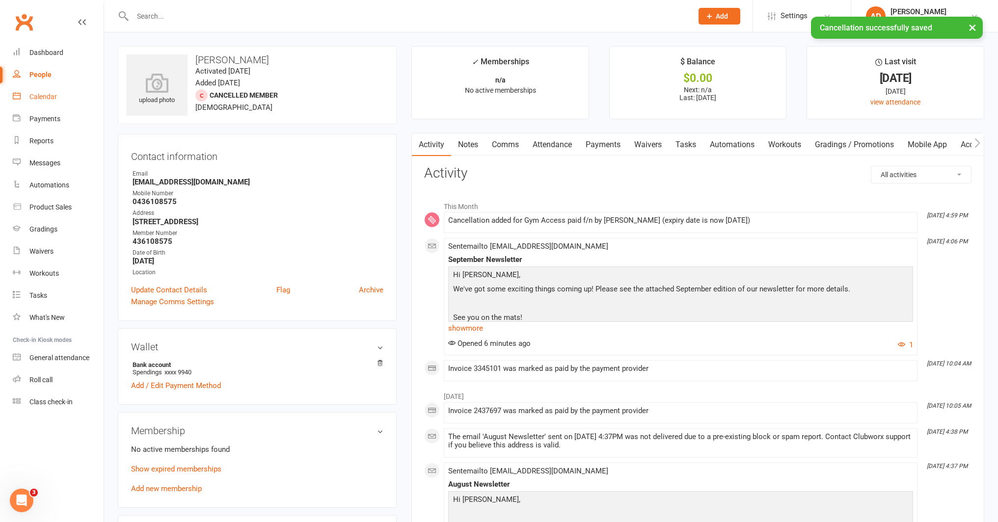
click at [31, 96] on div "Calendar" at bounding box center [42, 97] width 27 height 8
